Goal: Complete application form

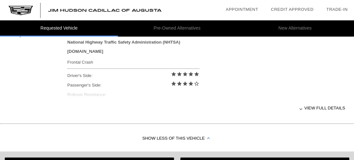
scroll to position [250, 0]
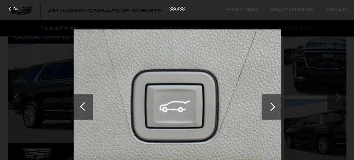
click at [83, 109] on div at bounding box center [84, 106] width 9 height 9
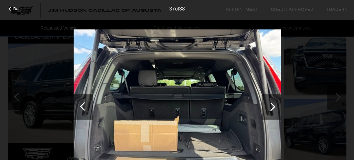
click at [83, 108] on div at bounding box center [84, 106] width 9 height 9
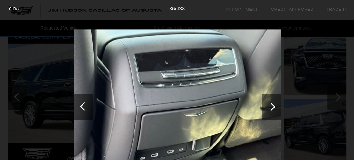
click at [83, 108] on div at bounding box center [84, 106] width 9 height 9
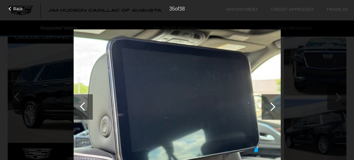
click at [82, 108] on div at bounding box center [84, 106] width 9 height 9
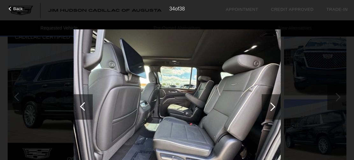
click at [82, 108] on div at bounding box center [84, 106] width 9 height 9
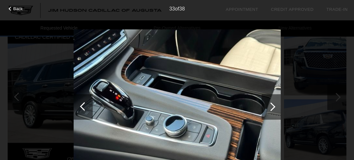
click at [82, 108] on div at bounding box center [84, 106] width 9 height 9
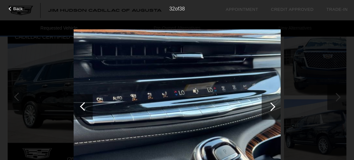
click at [275, 110] on div at bounding box center [270, 106] width 19 height 25
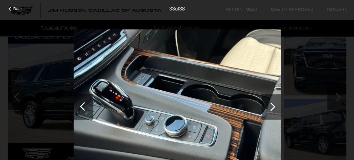
click at [275, 110] on div at bounding box center [270, 106] width 19 height 25
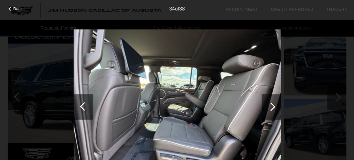
click at [275, 110] on div at bounding box center [270, 106] width 19 height 25
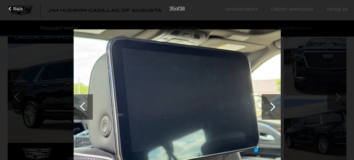
click at [275, 110] on div at bounding box center [270, 106] width 19 height 25
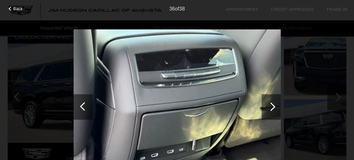
click at [275, 110] on div at bounding box center [270, 106] width 19 height 25
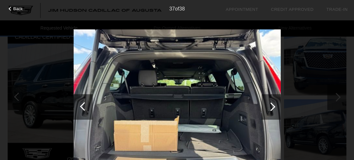
click at [275, 110] on div at bounding box center [270, 106] width 19 height 25
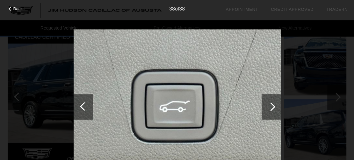
click at [275, 110] on div at bounding box center [270, 106] width 19 height 25
drag, startPoint x: 86, startPoint y: 108, endPoint x: 82, endPoint y: 108, distance: 3.9
click at [82, 108] on div at bounding box center [84, 106] width 9 height 9
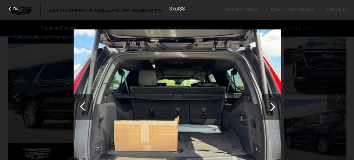
click at [82, 108] on div at bounding box center [84, 106] width 9 height 9
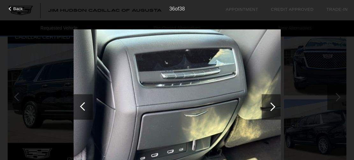
click at [82, 108] on div at bounding box center [84, 106] width 9 height 9
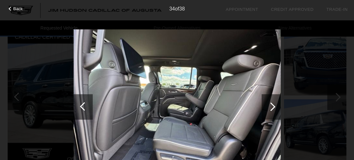
click at [82, 108] on div at bounding box center [84, 106] width 9 height 9
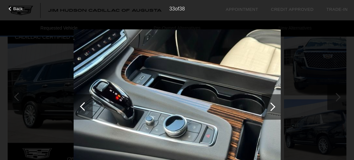
click at [82, 108] on div at bounding box center [84, 106] width 9 height 9
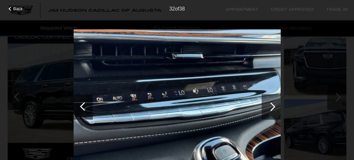
click at [82, 108] on div at bounding box center [84, 106] width 9 height 9
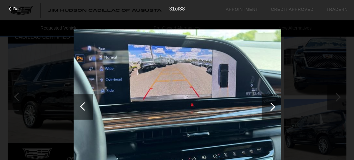
click at [82, 107] on div at bounding box center [84, 106] width 9 height 9
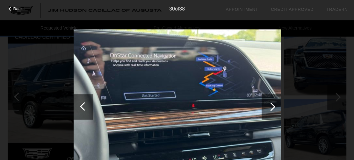
click at [82, 107] on div at bounding box center [84, 106] width 9 height 9
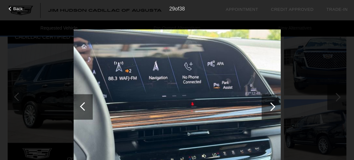
click at [82, 107] on div at bounding box center [84, 106] width 9 height 9
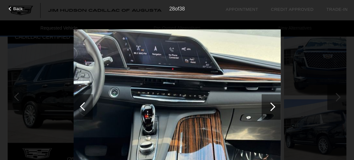
click at [82, 107] on div at bounding box center [84, 106] width 9 height 9
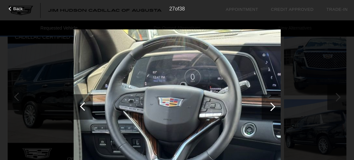
click at [82, 107] on div at bounding box center [84, 106] width 9 height 9
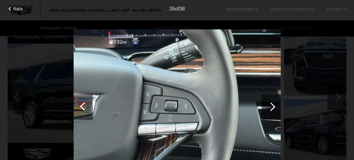
click at [82, 107] on div at bounding box center [84, 106] width 9 height 9
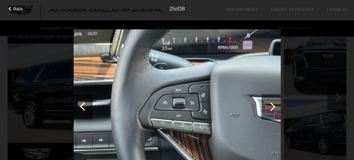
click at [82, 107] on div at bounding box center [84, 106] width 9 height 9
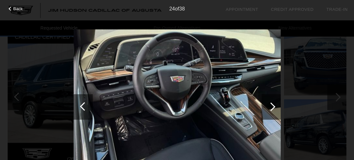
click at [82, 107] on div at bounding box center [84, 106] width 9 height 9
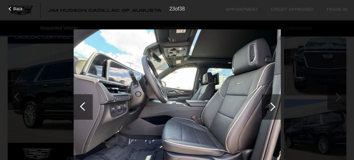
click at [82, 107] on div at bounding box center [84, 106] width 9 height 9
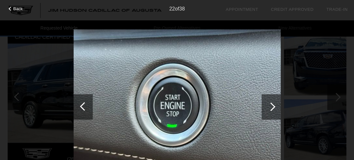
click at [82, 107] on div at bounding box center [84, 106] width 9 height 9
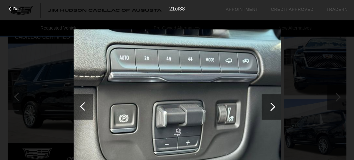
click at [82, 107] on div at bounding box center [84, 106] width 9 height 9
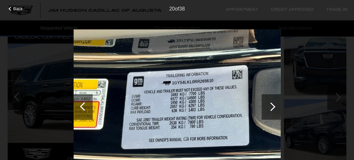
click at [82, 107] on div at bounding box center [84, 106] width 9 height 9
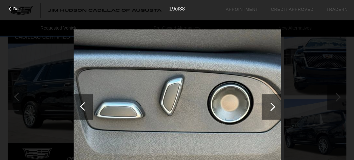
click at [82, 107] on div at bounding box center [84, 106] width 9 height 9
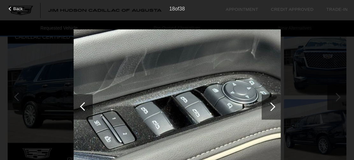
click at [82, 107] on div at bounding box center [84, 106] width 9 height 9
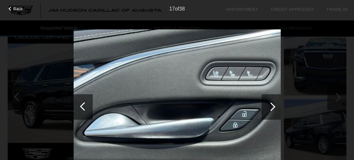
click at [82, 106] on div at bounding box center [84, 106] width 9 height 9
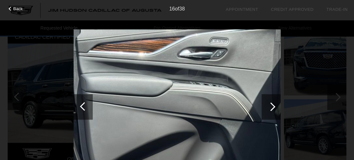
click at [82, 106] on div at bounding box center [84, 106] width 9 height 9
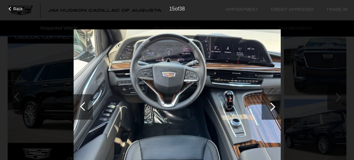
click at [82, 106] on div at bounding box center [84, 106] width 9 height 9
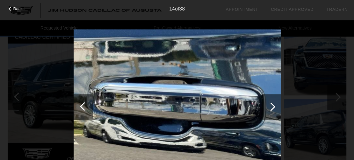
click at [82, 106] on div at bounding box center [84, 106] width 9 height 9
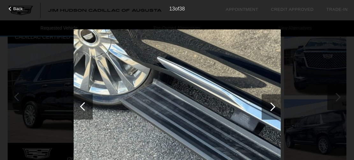
click at [82, 106] on div at bounding box center [84, 106] width 9 height 9
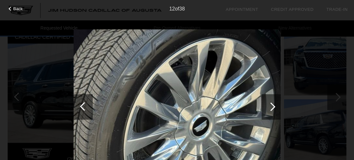
click at [83, 106] on div at bounding box center [84, 106] width 9 height 9
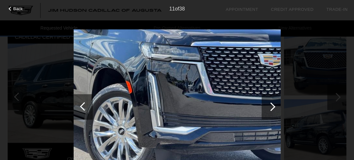
click at [83, 105] on div at bounding box center [84, 106] width 9 height 9
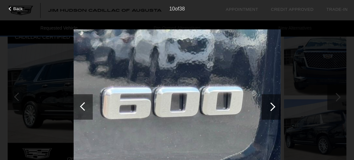
click at [83, 105] on div at bounding box center [84, 106] width 9 height 9
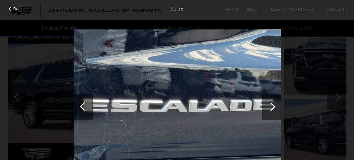
click at [83, 105] on div at bounding box center [84, 106] width 9 height 9
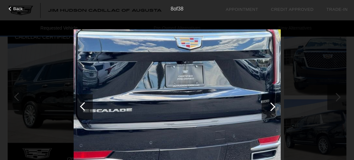
click at [83, 105] on div at bounding box center [84, 106] width 9 height 9
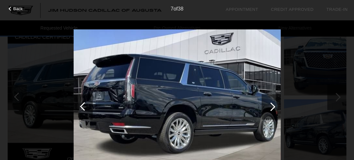
click at [83, 105] on div at bounding box center [84, 106] width 9 height 9
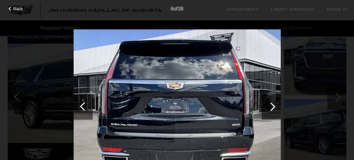
click at [83, 105] on div at bounding box center [84, 106] width 9 height 9
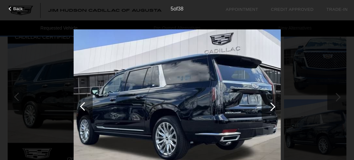
click at [83, 105] on div at bounding box center [84, 106] width 9 height 9
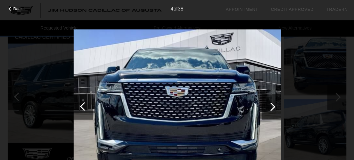
click at [83, 105] on div at bounding box center [84, 106] width 9 height 9
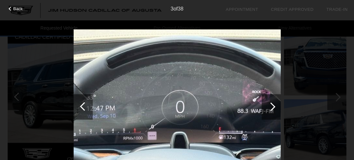
click at [83, 105] on div at bounding box center [84, 106] width 9 height 9
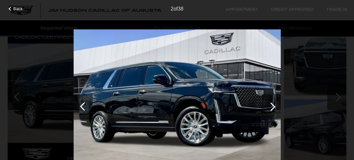
click at [83, 105] on div at bounding box center [84, 106] width 9 height 9
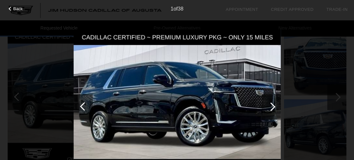
click at [83, 105] on div at bounding box center [84, 106] width 9 height 9
click at [176, 100] on img at bounding box center [177, 106] width 207 height 155
